Goal: Find specific page/section: Find specific page/section

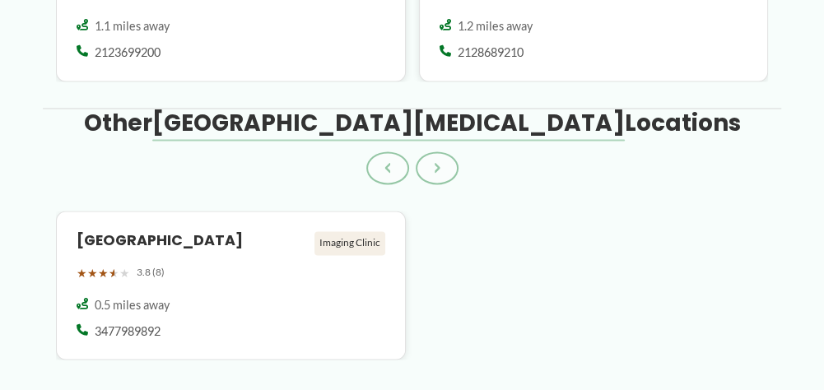
scroll to position [1883, 0]
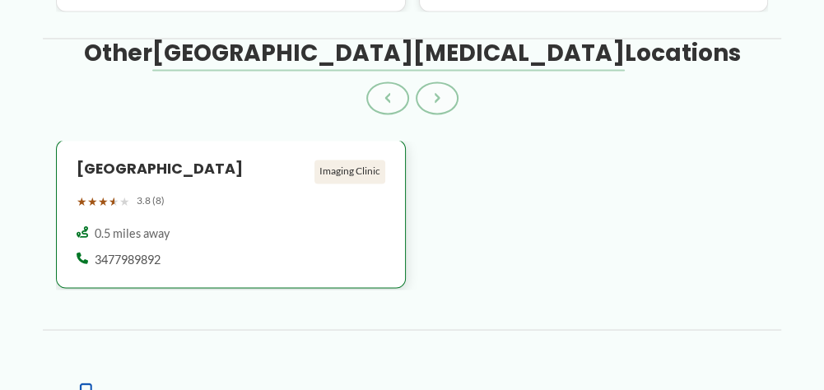
click at [352, 162] on div "Imaging Clinic" at bounding box center [349, 171] width 71 height 23
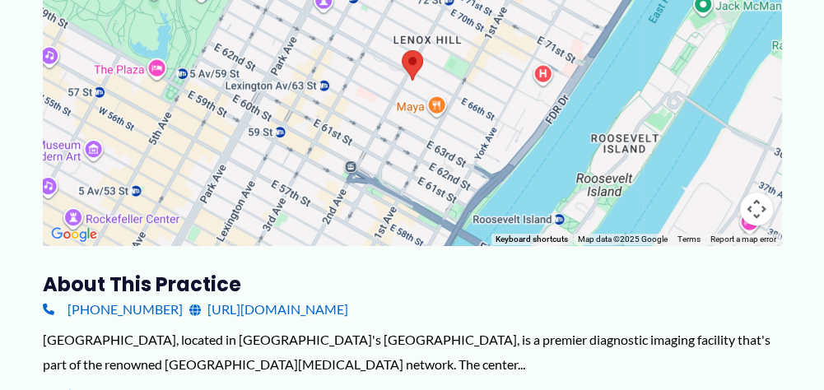
scroll to position [329, 0]
